Goal: Information Seeking & Learning: Learn about a topic

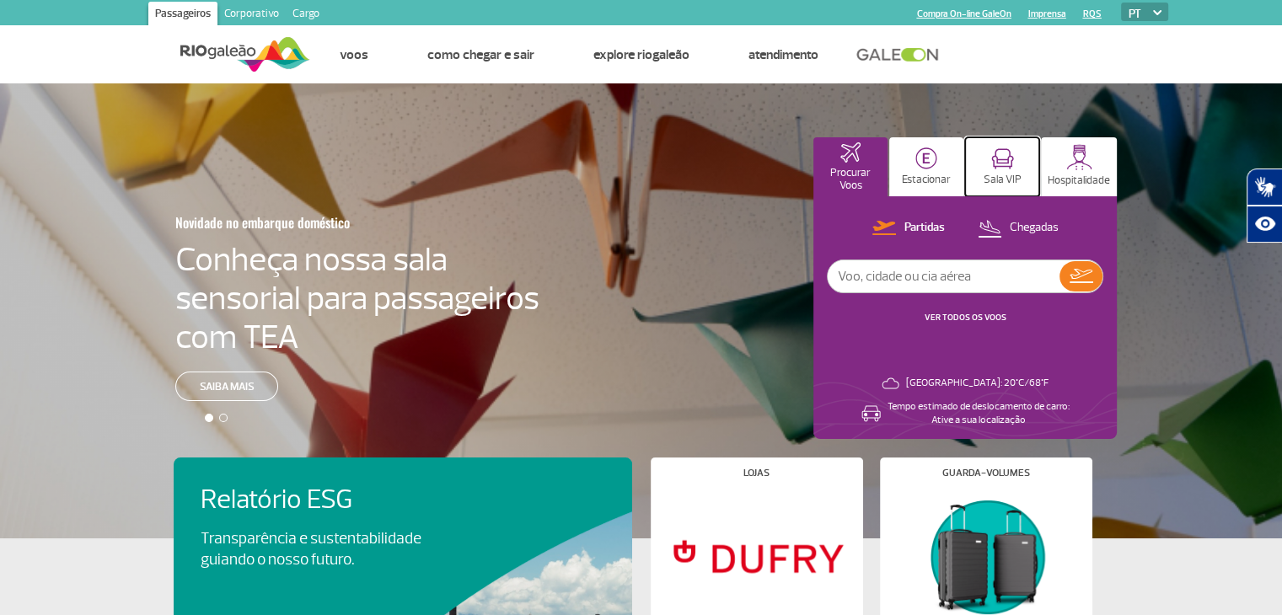
click at [1004, 179] on p "Sala VIP" at bounding box center [1002, 180] width 38 height 13
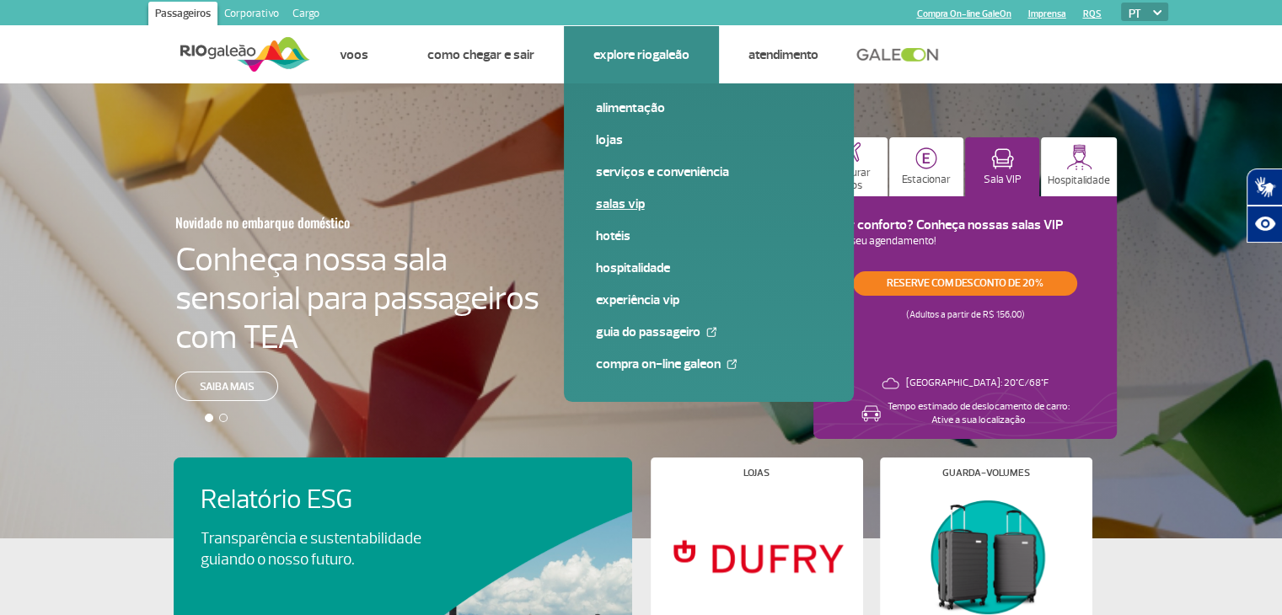
click at [608, 197] on link "Salas VIP" at bounding box center [709, 204] width 226 height 19
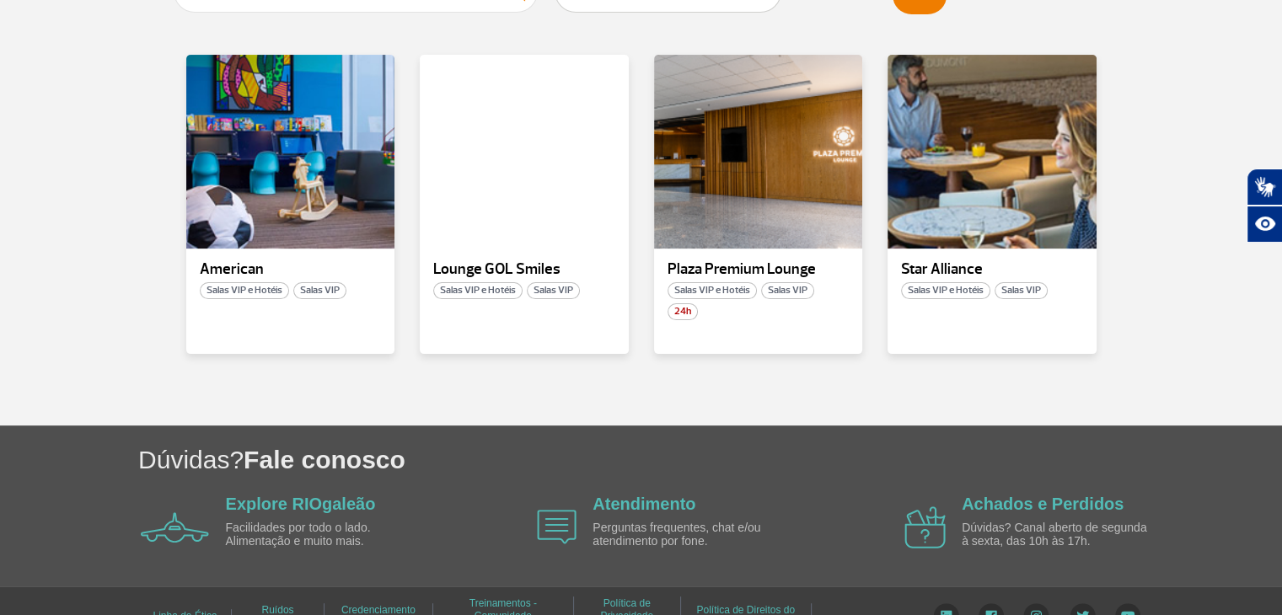
scroll to position [411, 0]
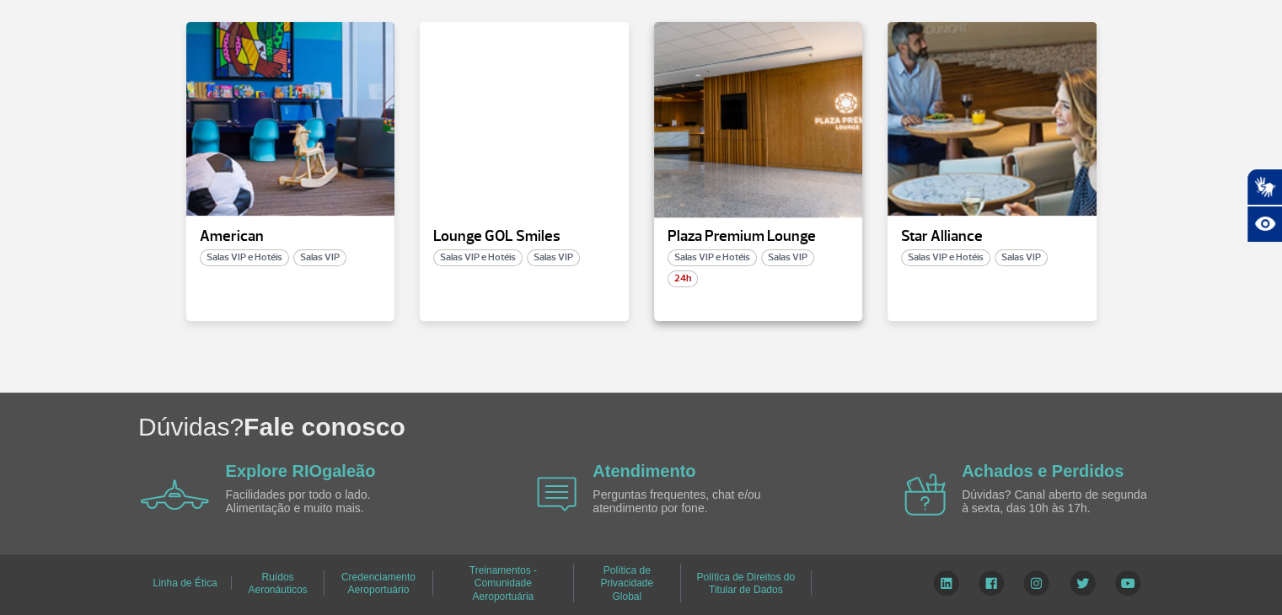
click at [742, 173] on div at bounding box center [757, 119] width 212 height 198
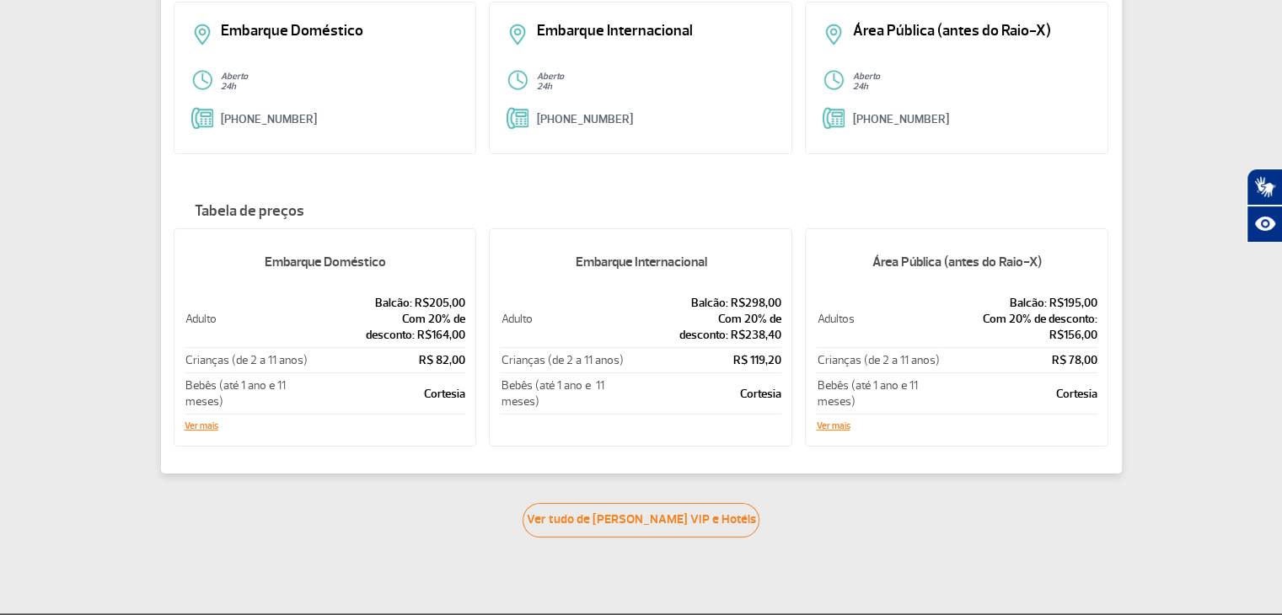
scroll to position [253, 0]
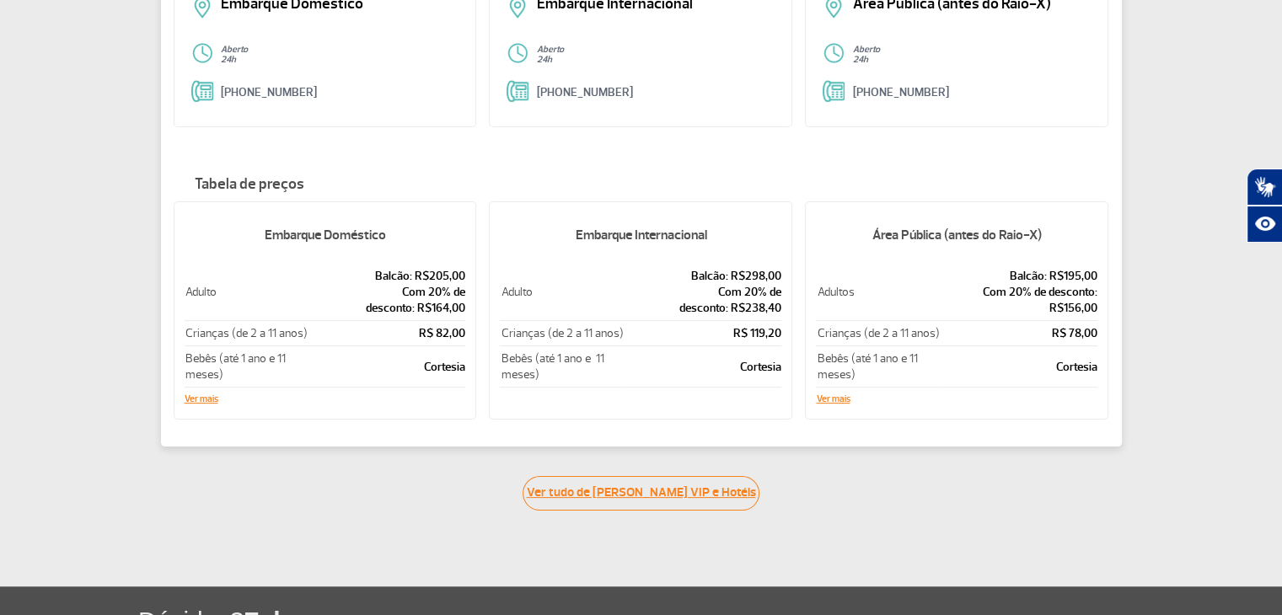
click at [665, 495] on link "Ver tudo de [PERSON_NAME] VIP e Hotéis" at bounding box center [640, 493] width 237 height 35
